Goal: Check status: Check status

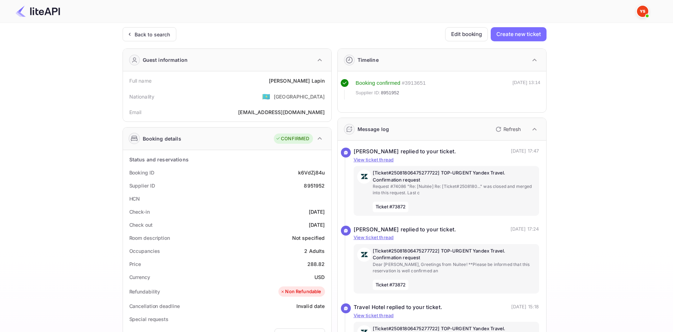
click at [34, 10] on img at bounding box center [38, 11] width 45 height 11
click at [6, 12] on header at bounding box center [336, 11] width 673 height 23
click at [141, 35] on div "Back to search" at bounding box center [153, 34] width 36 height 7
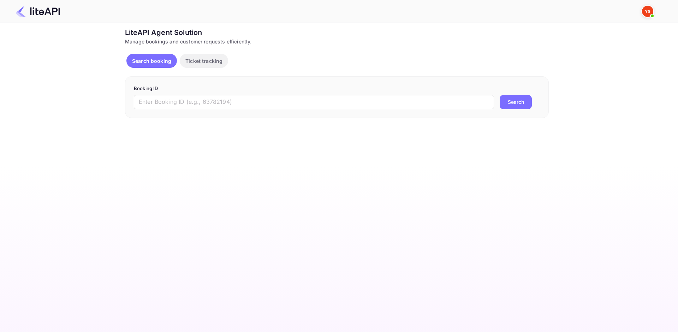
drag, startPoint x: 227, startPoint y: 110, endPoint x: 223, endPoint y: 109, distance: 4.4
click at [224, 110] on div "Booking ID ​ Search" at bounding box center [337, 97] width 424 height 42
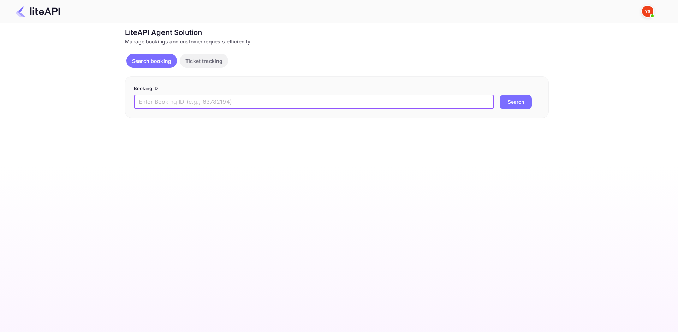
click at [213, 104] on input "text" at bounding box center [314, 102] width 360 height 14
paste input "8858465"
type input "8858465"
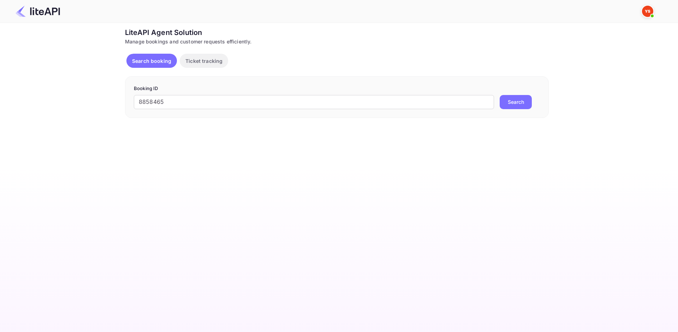
click at [506, 97] on button "Search" at bounding box center [516, 102] width 32 height 14
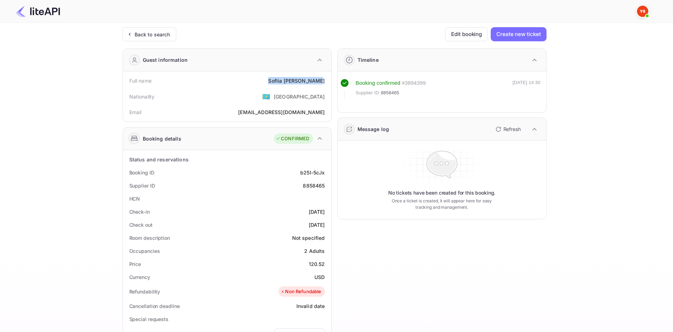
drag, startPoint x: 271, startPoint y: 78, endPoint x: 326, endPoint y: 79, distance: 55.5
click at [326, 79] on div "Full name [PERSON_NAME]" at bounding box center [227, 80] width 203 height 13
copy div "[PERSON_NAME]"
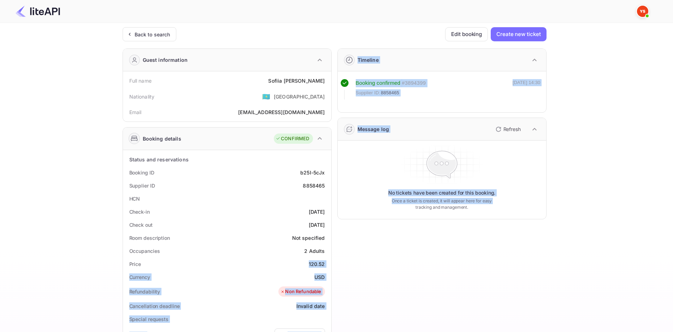
drag, startPoint x: 307, startPoint y: 261, endPoint x: 332, endPoint y: 258, distance: 25.6
click at [332, 258] on div "Guest information Full name [PERSON_NAME] Nationality 🇰🇿 [DEMOGRAPHIC_DATA] Ema…" at bounding box center [332, 274] width 430 height 463
copy div "120.52 Currency USD Refundability Non Refundable Cancellation deadline Invalid …"
click at [303, 284] on div "Refundability Non Refundable" at bounding box center [227, 292] width 203 height 16
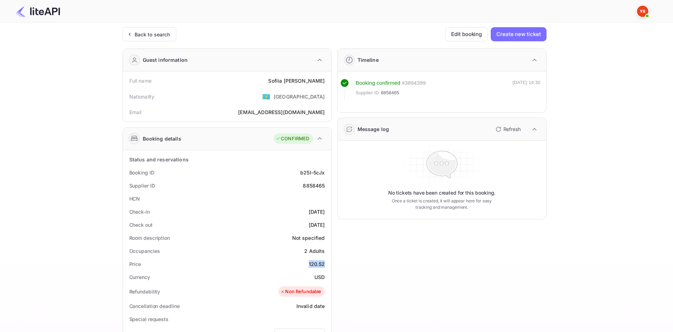
drag, startPoint x: 309, startPoint y: 265, endPoint x: 330, endPoint y: 266, distance: 21.2
click at [330, 266] on div "Status and reservations Booking ID b25I-5cJx Supplier ID 8858465 HCN Check-in […" at bounding box center [227, 325] width 208 height 350
copy div "120.52"
